Goal: Task Accomplishment & Management: Manage account settings

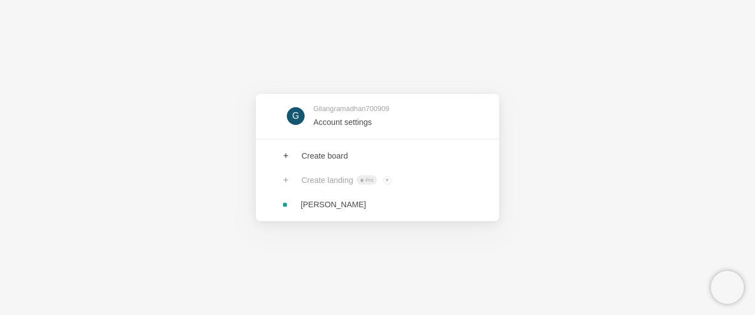
click at [170, 105] on div "G Gilangramadhan700909 Account settings Create board Create landing Pro ? Board…" at bounding box center [377, 157] width 755 height 315
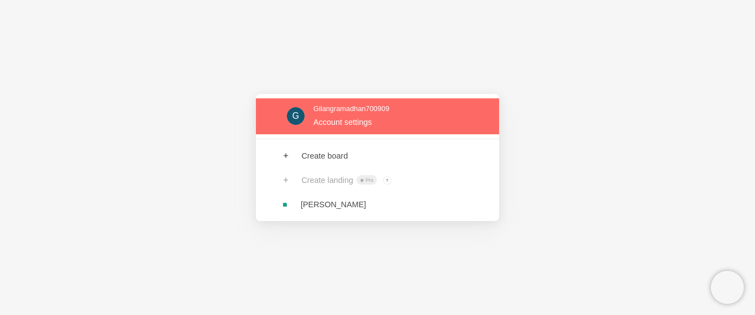
click at [349, 120] on link at bounding box center [377, 116] width 243 height 36
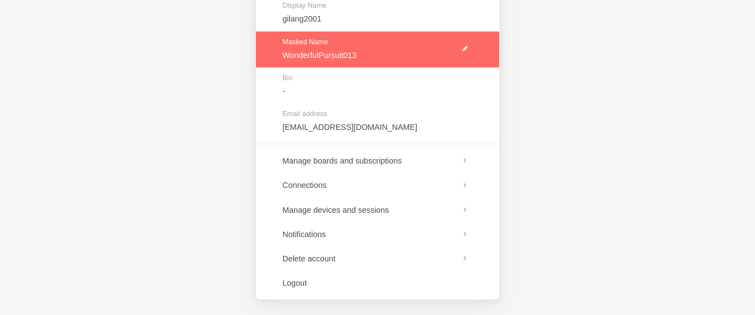
scroll to position [167, 0]
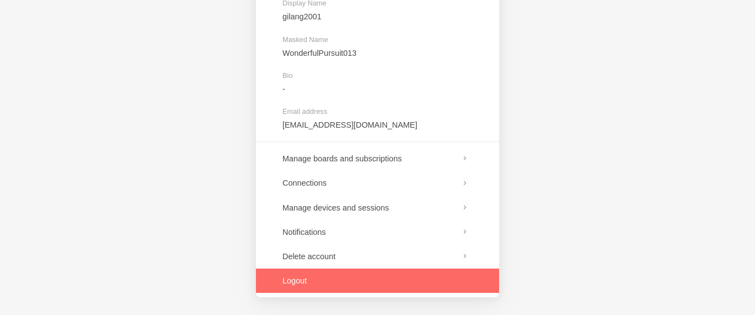
click at [339, 280] on link at bounding box center [377, 281] width 243 height 24
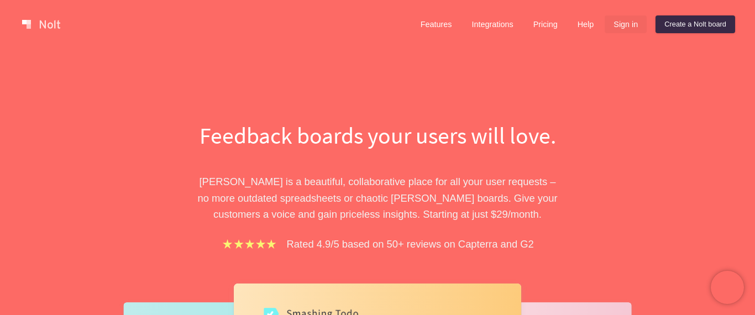
click at [624, 24] on link "Sign in" at bounding box center [626, 24] width 42 height 18
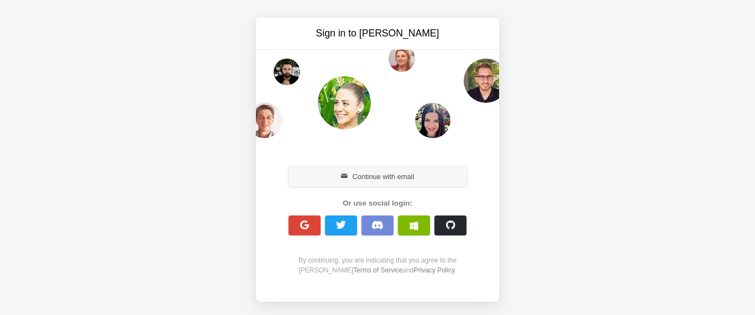
click at [377, 175] on button "Continue with email" at bounding box center [377, 177] width 178 height 20
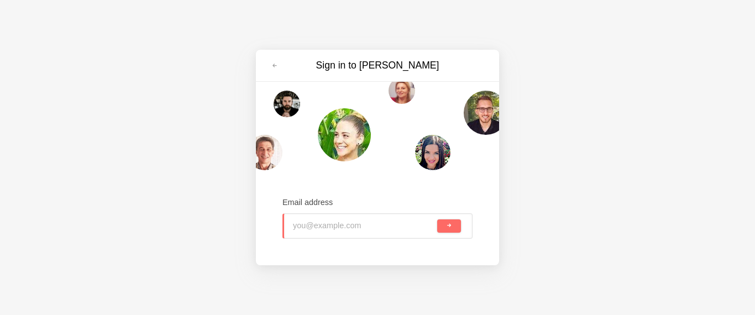
click at [331, 229] on input "email" at bounding box center [364, 226] width 142 height 24
type input "ryanjohn20001@gmail.com"
click at [449, 228] on span "submit" at bounding box center [449, 226] width 6 height 6
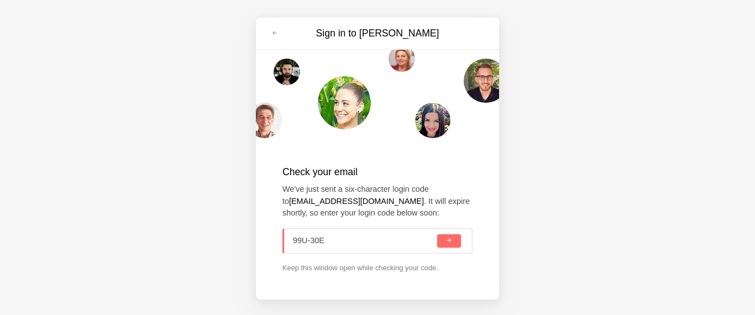
type input "99U-30E"
click at [437, 234] on button "submit" at bounding box center [449, 240] width 24 height 13
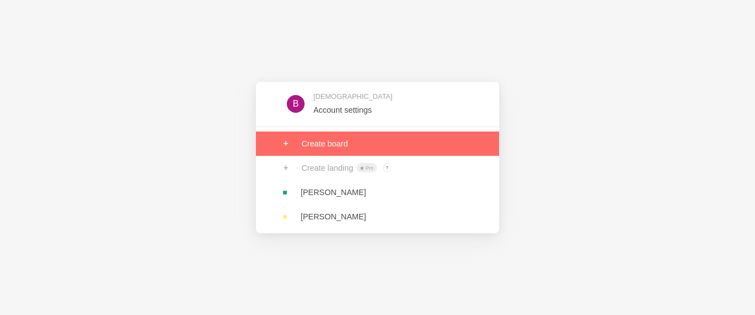
click at [372, 144] on link at bounding box center [377, 144] width 243 height 24
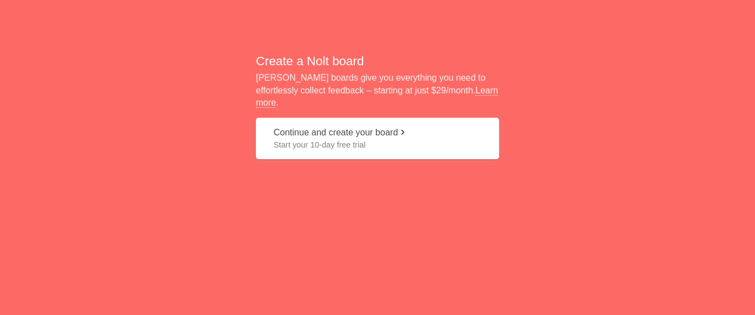
click at [367, 140] on span "Start your 10-day free trial" at bounding box center [378, 144] width 208 height 11
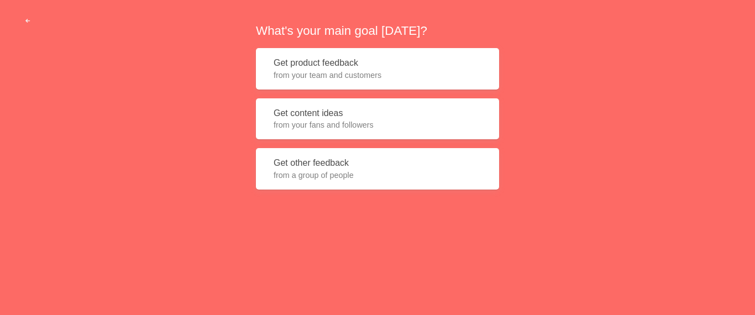
click at [374, 68] on button "Get product feedback from your team and customers" at bounding box center [377, 68] width 243 height 41
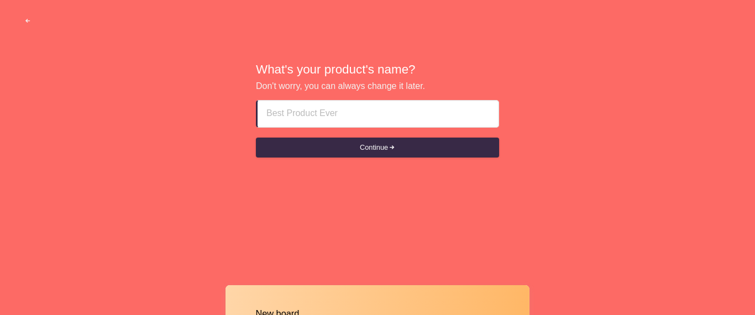
click at [333, 122] on input at bounding box center [377, 114] width 223 height 27
type input "tess"
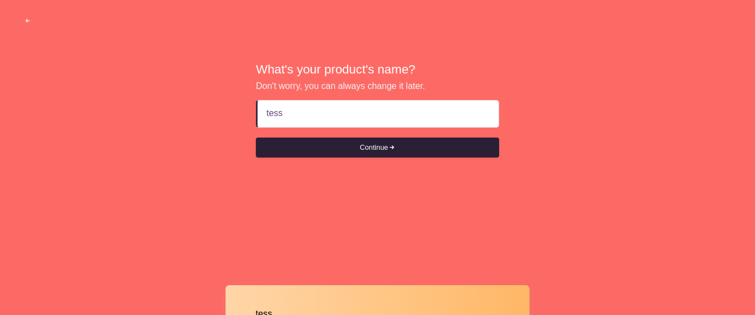
click at [353, 150] on button "Continue" at bounding box center [377, 148] width 243 height 20
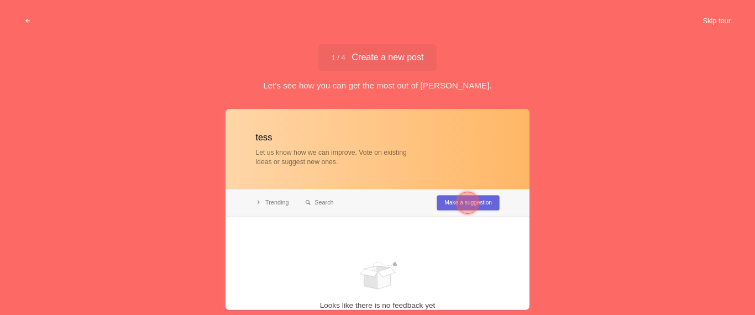
click at [722, 22] on button "Skip tour" at bounding box center [716, 21] width 55 height 20
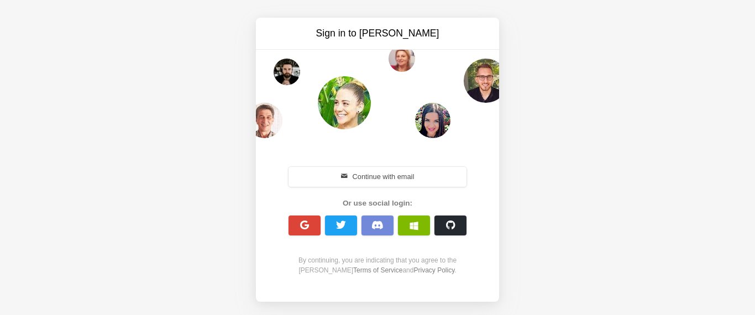
click at [250, 165] on div "Sign in to Nolt Continue with email Or use social login: By continuing, you are…" at bounding box center [377, 157] width 755 height 315
click at [354, 178] on button "Continue with email" at bounding box center [377, 177] width 178 height 20
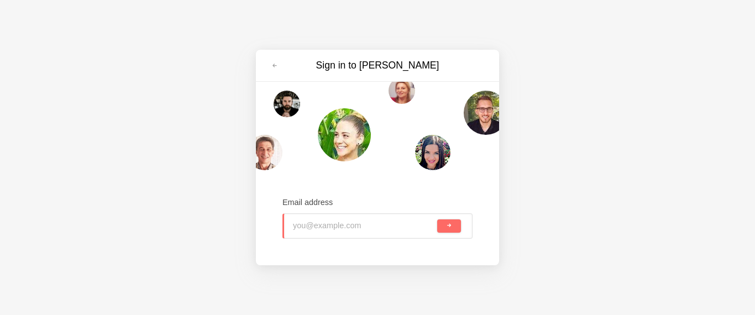
click at [318, 232] on input "email" at bounding box center [364, 226] width 142 height 24
type input "[EMAIL_ADDRESS][DOMAIN_NAME]"
click at [453, 230] on button "submit" at bounding box center [449, 225] width 24 height 13
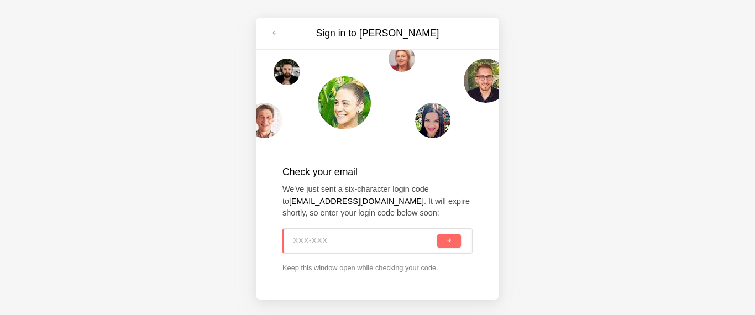
click at [316, 241] on input at bounding box center [364, 241] width 142 height 24
type input "QWD-P7P"
click at [437, 234] on button "submit" at bounding box center [449, 240] width 24 height 13
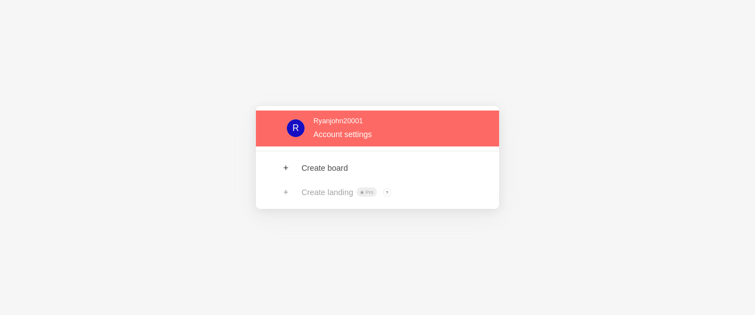
click at [363, 134] on link at bounding box center [377, 129] width 243 height 36
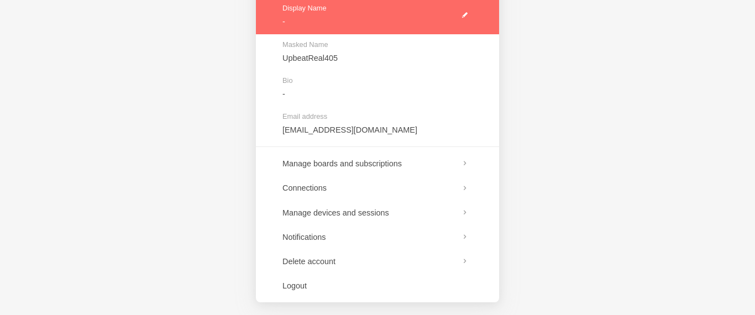
scroll to position [167, 0]
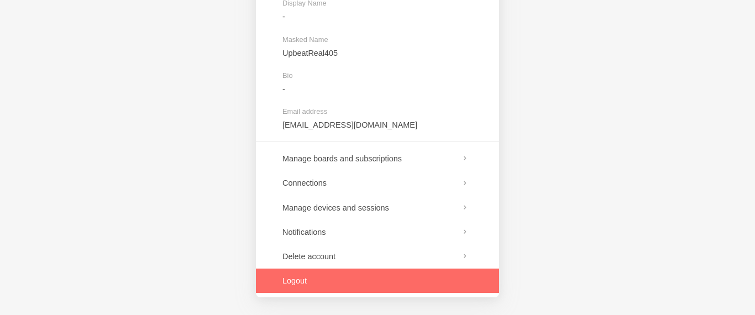
click at [327, 284] on link at bounding box center [377, 281] width 243 height 24
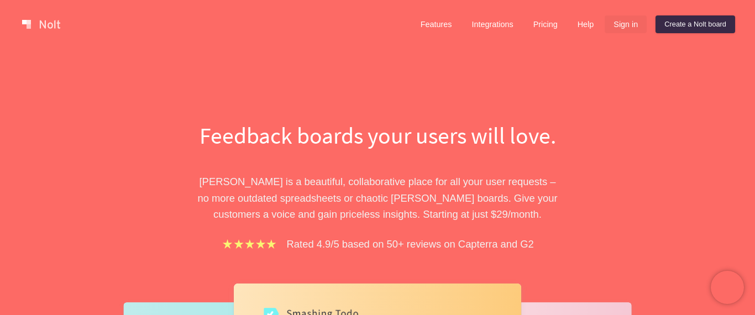
click at [622, 28] on link "Sign in" at bounding box center [626, 24] width 42 height 18
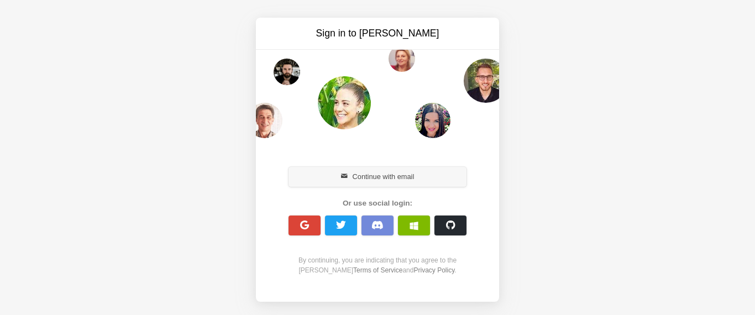
click at [406, 176] on button "Continue with email" at bounding box center [377, 177] width 178 height 20
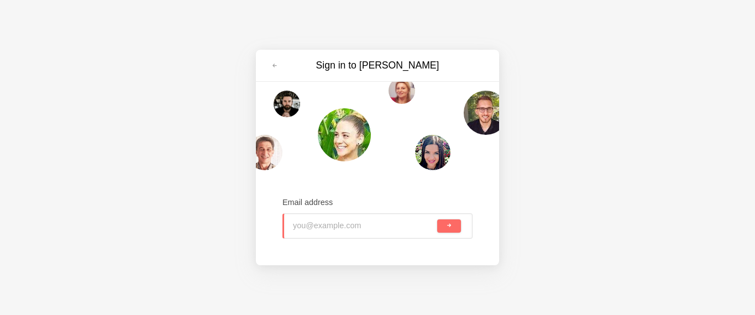
click at [335, 225] on input "email" at bounding box center [364, 226] width 142 height 24
type input "R"
type input "[EMAIL_ADDRESS][DOMAIN_NAME]"
click at [449, 229] on span "submit" at bounding box center [449, 226] width 6 height 6
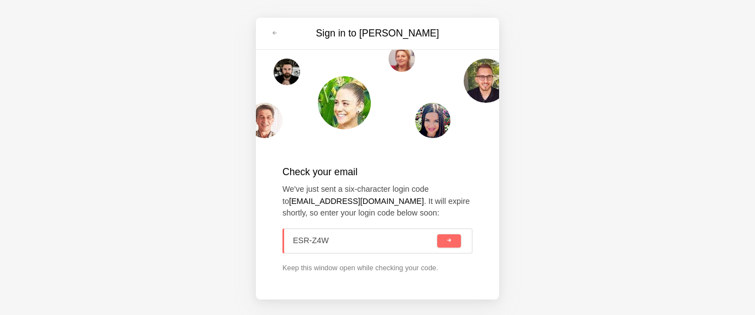
type input "ESR-Z4W"
click at [437, 234] on button "submit" at bounding box center [449, 240] width 24 height 13
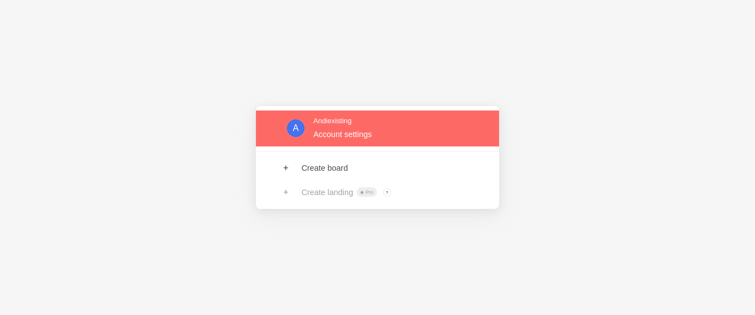
click at [422, 142] on link at bounding box center [377, 129] width 243 height 36
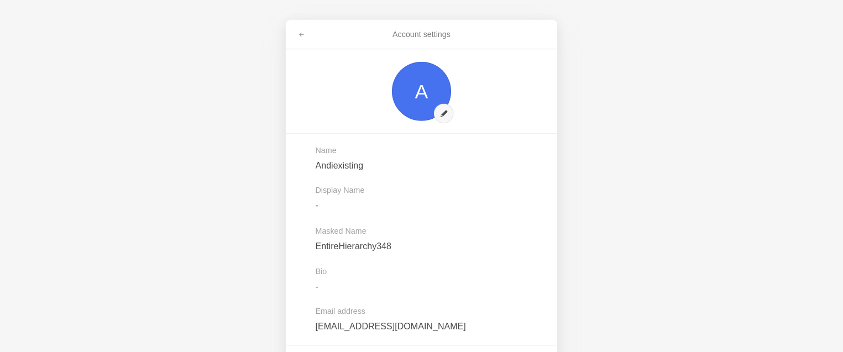
scroll to position [56, 0]
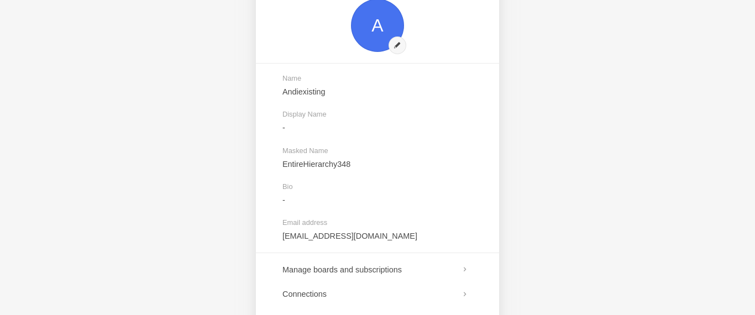
drag, startPoint x: 753, startPoint y: 4, endPoint x: 749, endPoint y: 80, distance: 76.4
click at [749, 80] on div "Account settings A Name Andiexisting Display Name - Masked Name EntireHierarchy…" at bounding box center [377, 157] width 755 height 315
click at [512, 288] on div "Account settings A Name Andiexisting Display Name - Masked Name EntireHierarchy…" at bounding box center [377, 157] width 755 height 315
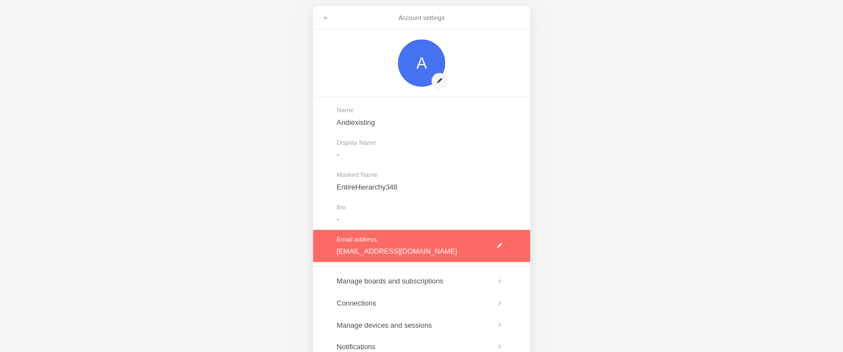
scroll to position [10, 0]
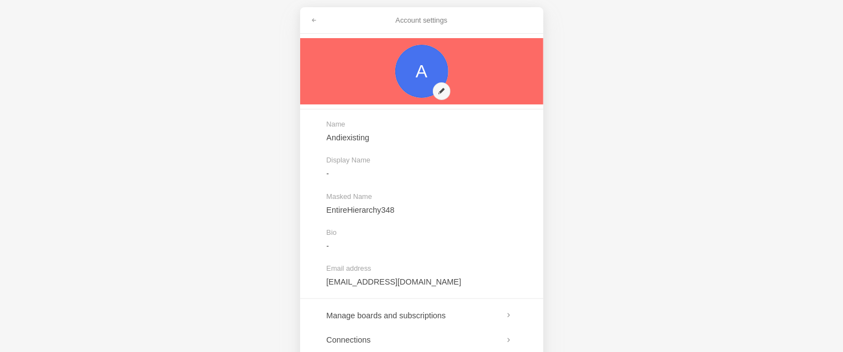
click at [446, 53] on link at bounding box center [421, 71] width 243 height 66
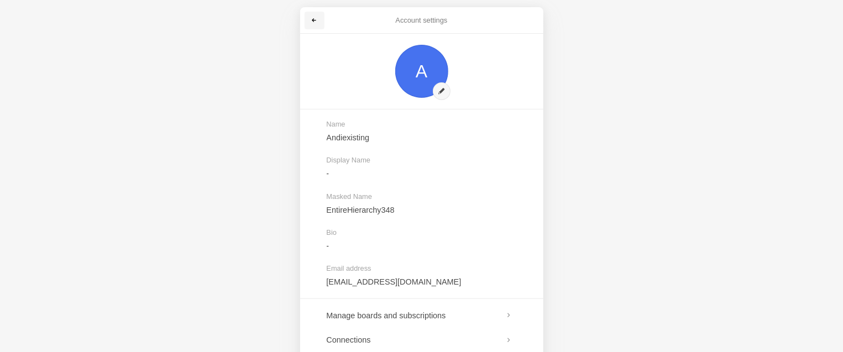
click at [317, 20] on span at bounding box center [314, 20] width 7 height 7
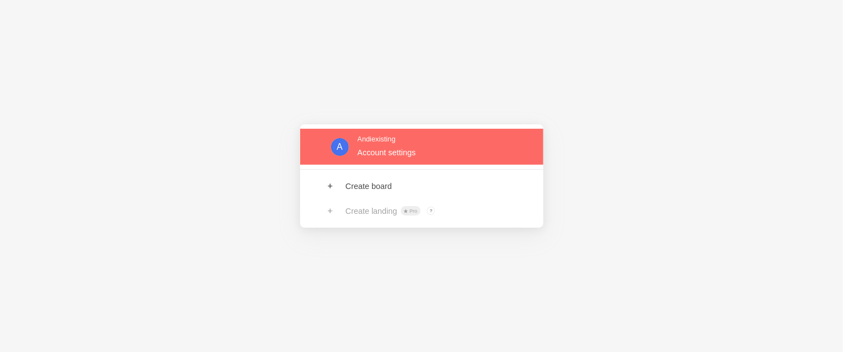
click at [408, 157] on link at bounding box center [421, 147] width 243 height 36
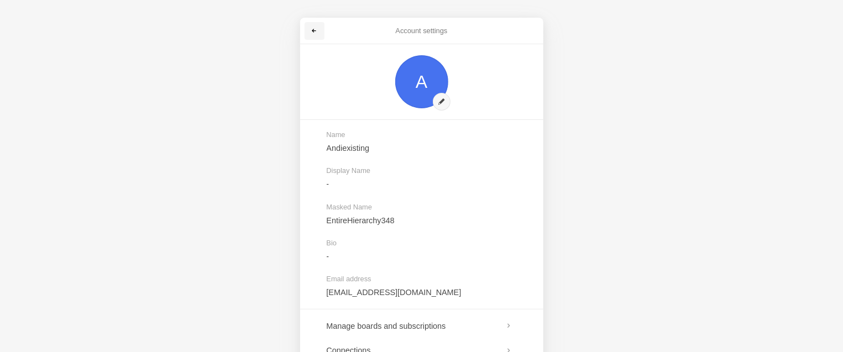
click at [319, 35] on link at bounding box center [314, 31] width 20 height 18
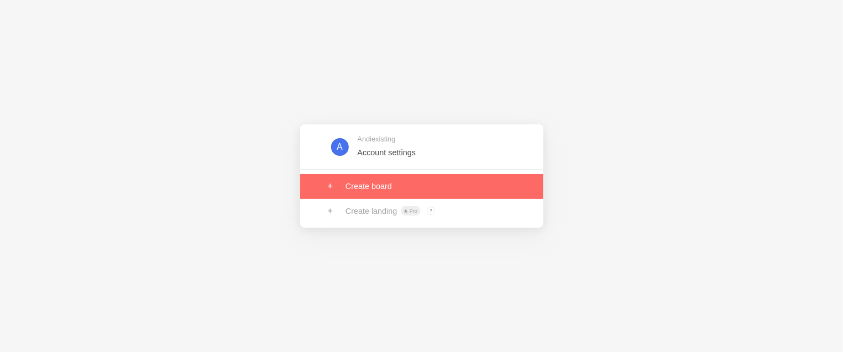
click at [401, 191] on link at bounding box center [421, 186] width 243 height 24
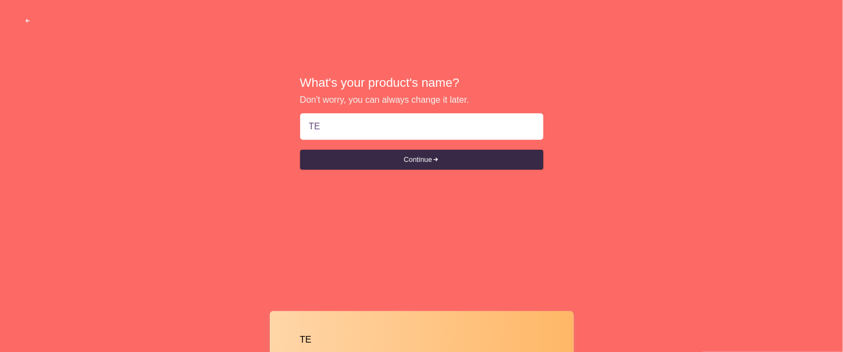
type input "TES"
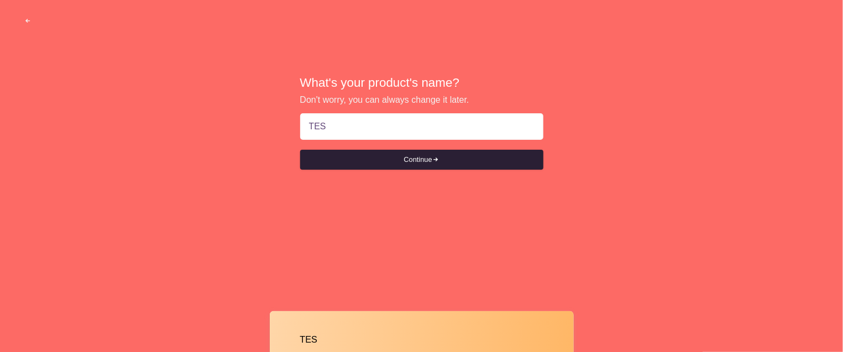
click at [448, 164] on button "Continue" at bounding box center [421, 160] width 243 height 20
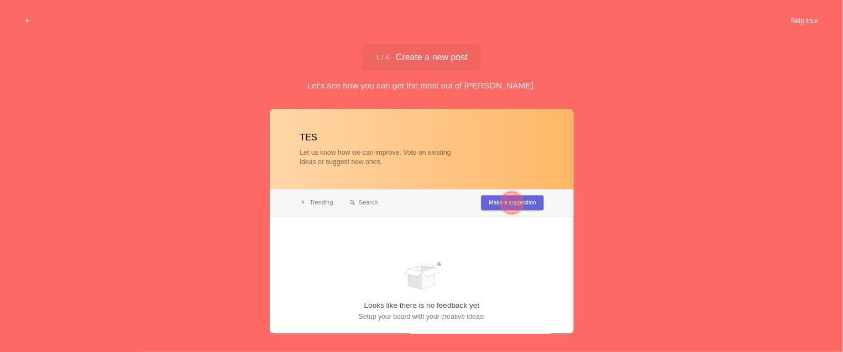
click at [807, 22] on button "Skip tour" at bounding box center [804, 21] width 55 height 20
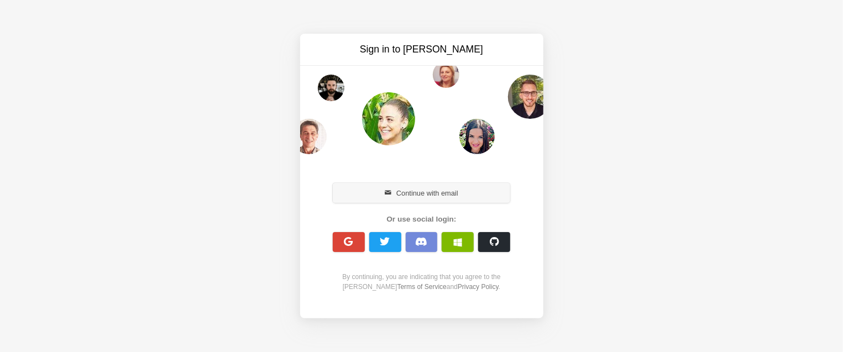
click at [427, 195] on button "Continue with email" at bounding box center [422, 193] width 178 height 20
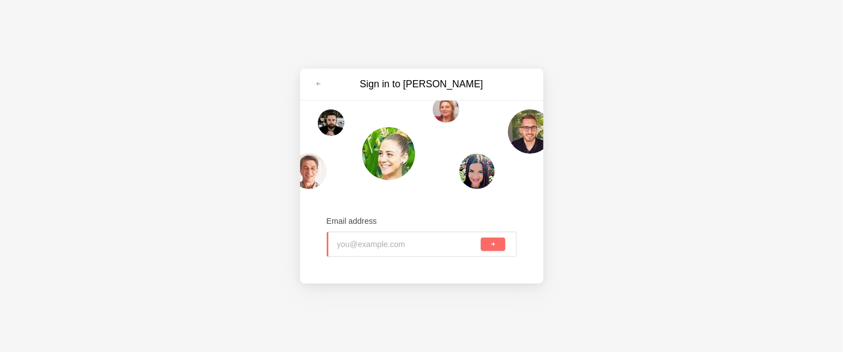
click at [393, 248] on input "email" at bounding box center [408, 244] width 142 height 24
type input "R"
type input "[EMAIL_ADDRESS][DOMAIN_NAME]"
click at [498, 248] on button "submit" at bounding box center [493, 244] width 24 height 13
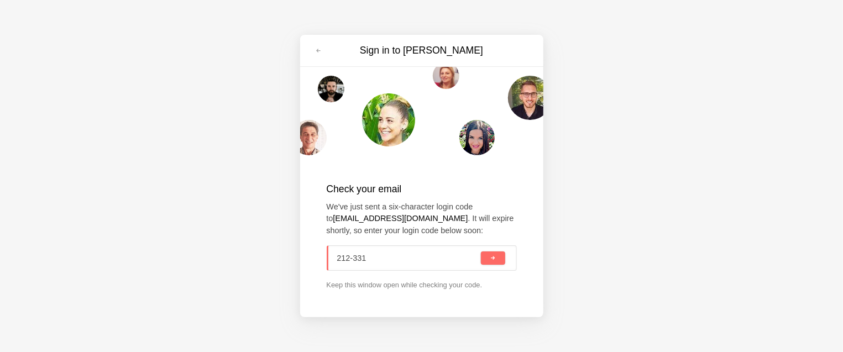
type input "212-331"
click at [498, 258] on button "submit" at bounding box center [493, 257] width 24 height 13
